Goal: Information Seeking & Learning: Learn about a topic

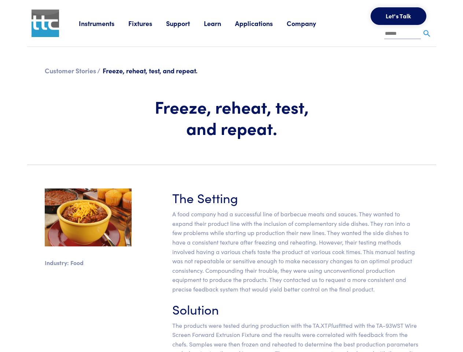
click at [231, 176] on section "Industry: Food The Setting A food company had a successful line of barbecue mea…" at bounding box center [232, 285] width 418 height 229
click at [104, 23] on link "Instruments" at bounding box center [103, 23] width 49 height 9
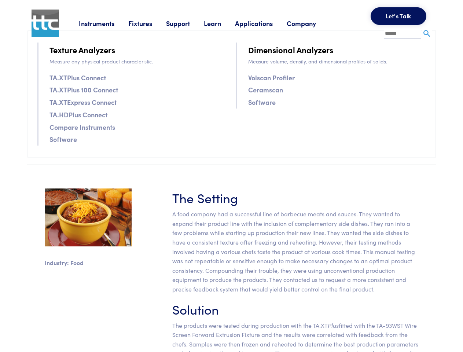
click at [148, 23] on link "Fixtures" at bounding box center [147, 23] width 38 height 9
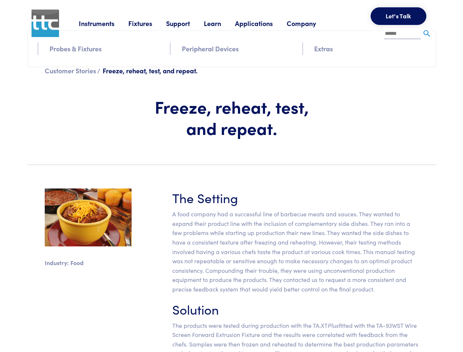
click at [186, 23] on link "Support" at bounding box center [185, 23] width 38 height 9
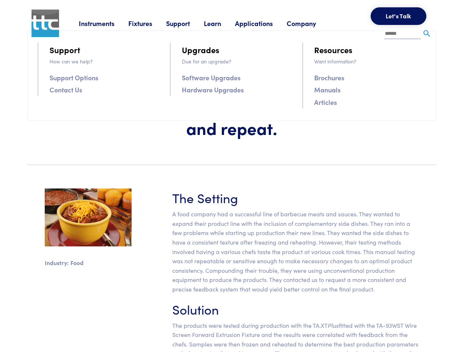
click at [222, 23] on link "Learn" at bounding box center [219, 23] width 31 height 9
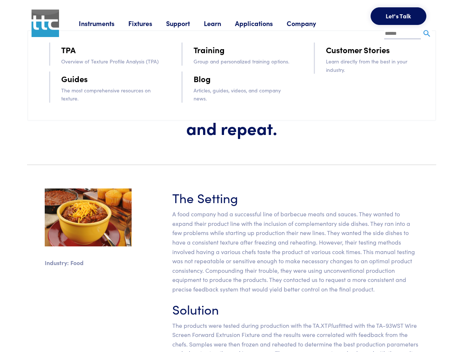
click at [264, 23] on link "Applications" at bounding box center [261, 23] width 52 height 9
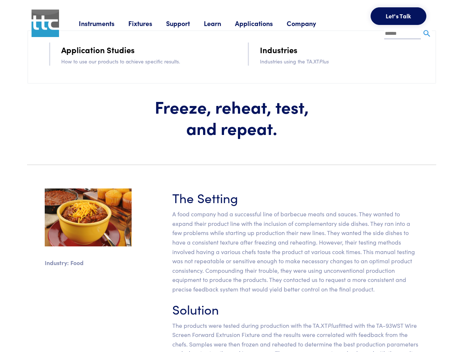
click at [311, 23] on link "Company" at bounding box center [308, 23] width 43 height 9
